Goal: Information Seeking & Learning: Learn about a topic

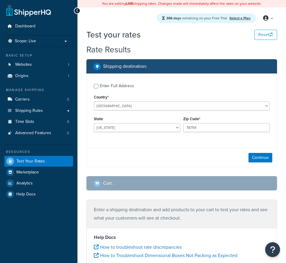
select select "[GEOGRAPHIC_DATA]"
